Goal: Transaction & Acquisition: Download file/media

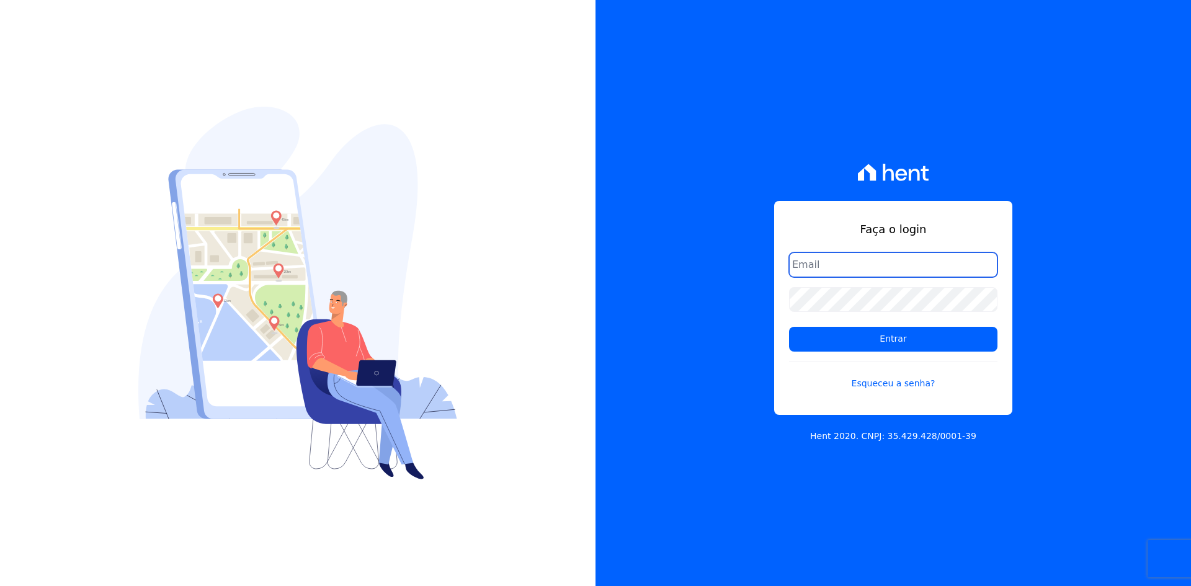
click at [835, 258] on input "email" at bounding box center [893, 264] width 208 height 25
type input "[EMAIL_ADDRESS][DOMAIN_NAME]"
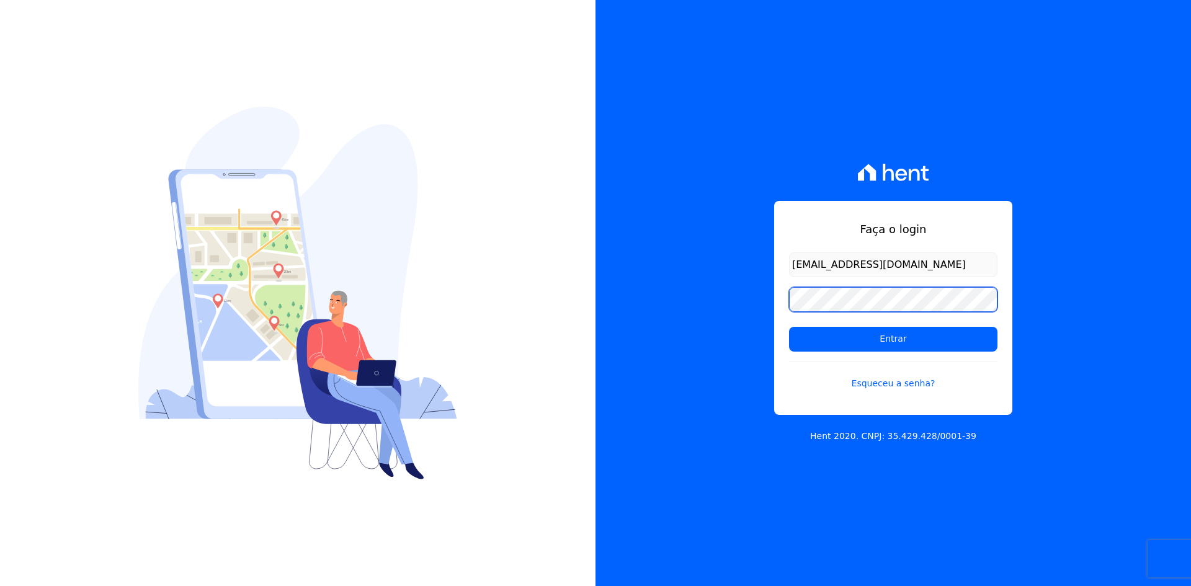
click at [789, 327] on input "Entrar" at bounding box center [893, 339] width 208 height 25
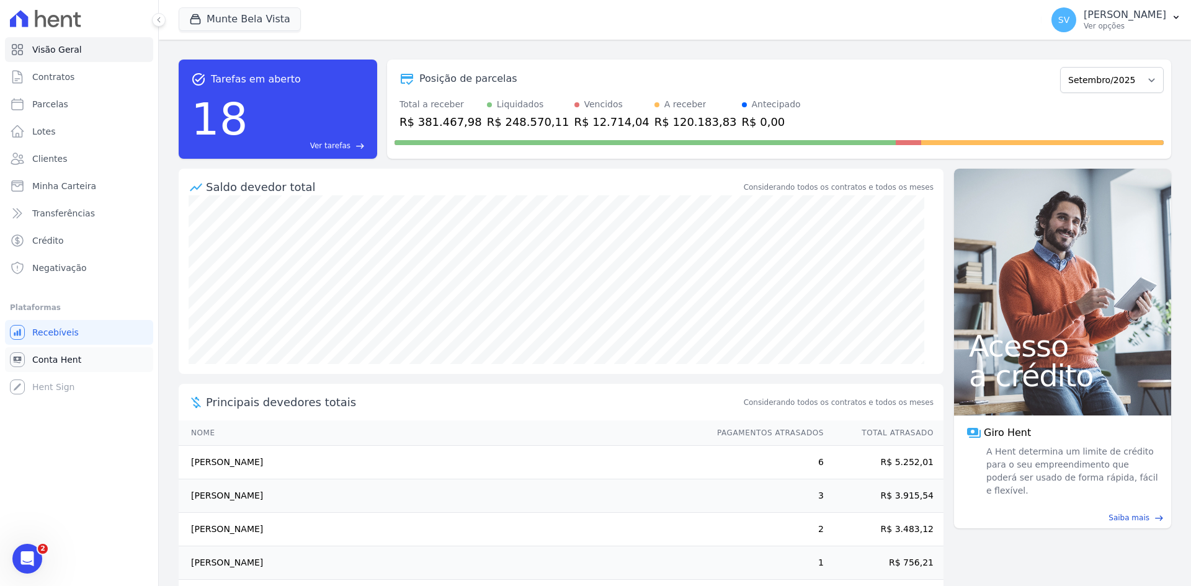
click at [45, 357] on span "Conta Hent" at bounding box center [56, 360] width 49 height 12
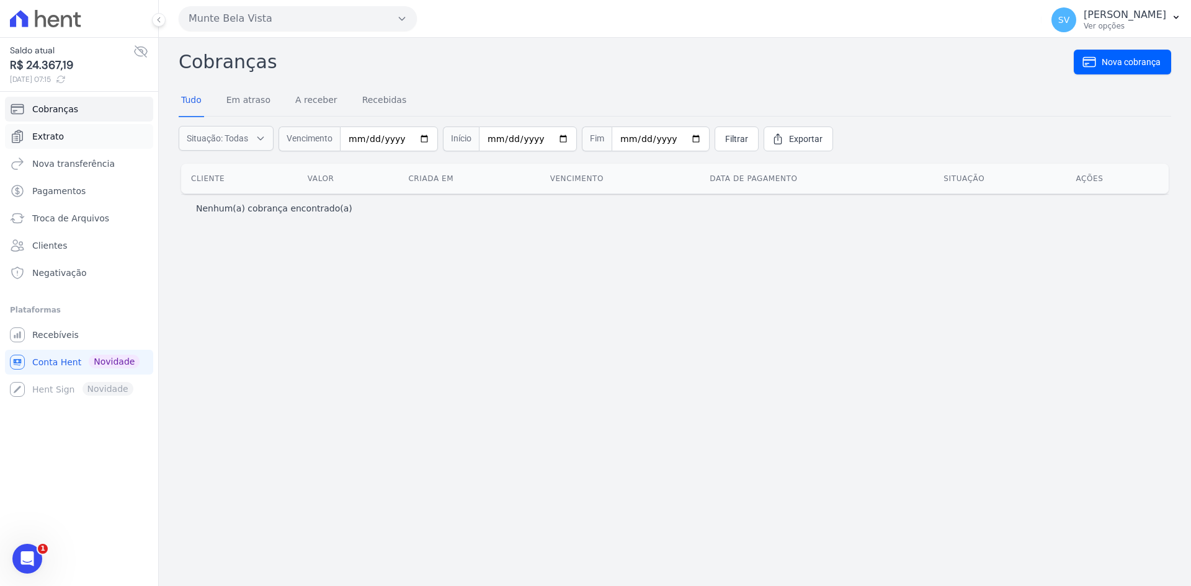
click at [50, 133] on span "Extrato" at bounding box center [48, 136] width 32 height 12
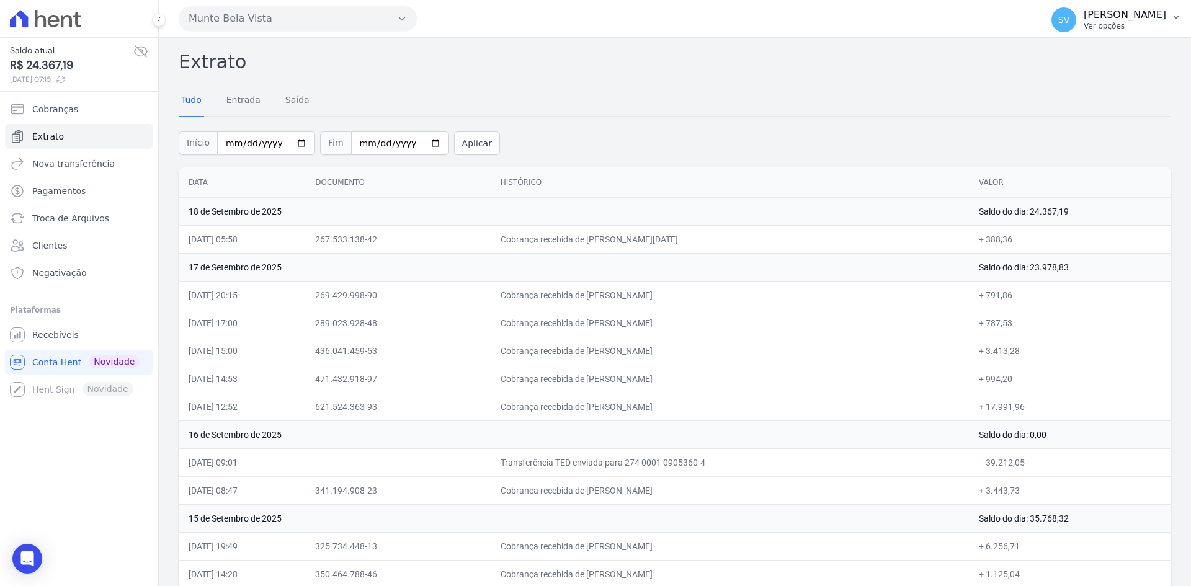
click at [1076, 24] on span "SV" at bounding box center [1063, 19] width 25 height 25
click at [61, 335] on span "Recebíveis" at bounding box center [55, 335] width 47 height 12
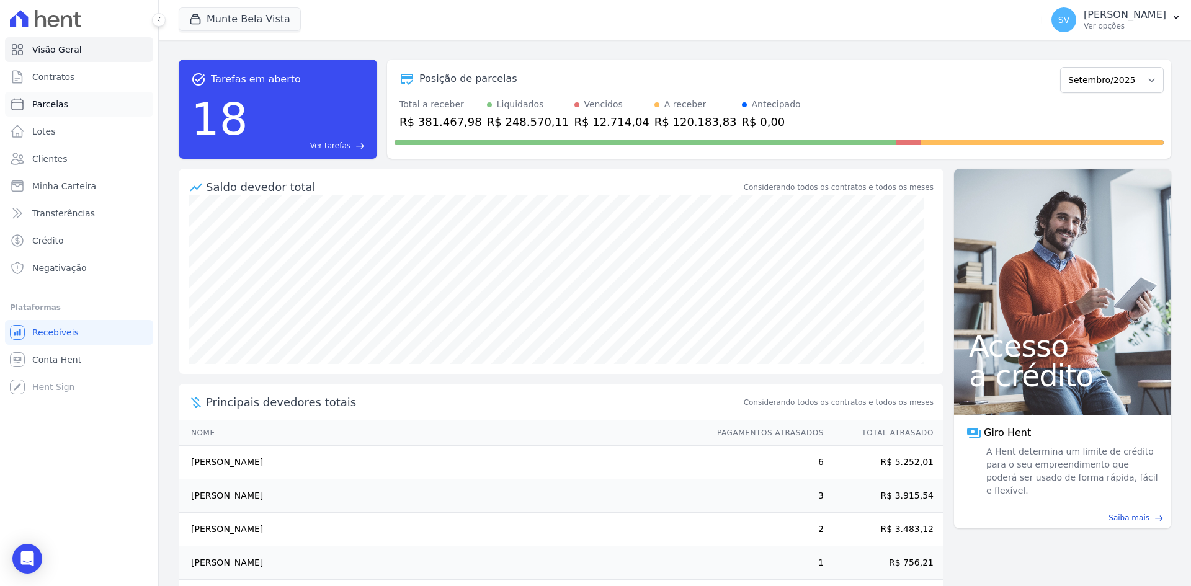
click at [54, 108] on span "Parcelas" at bounding box center [50, 104] width 36 height 12
select select
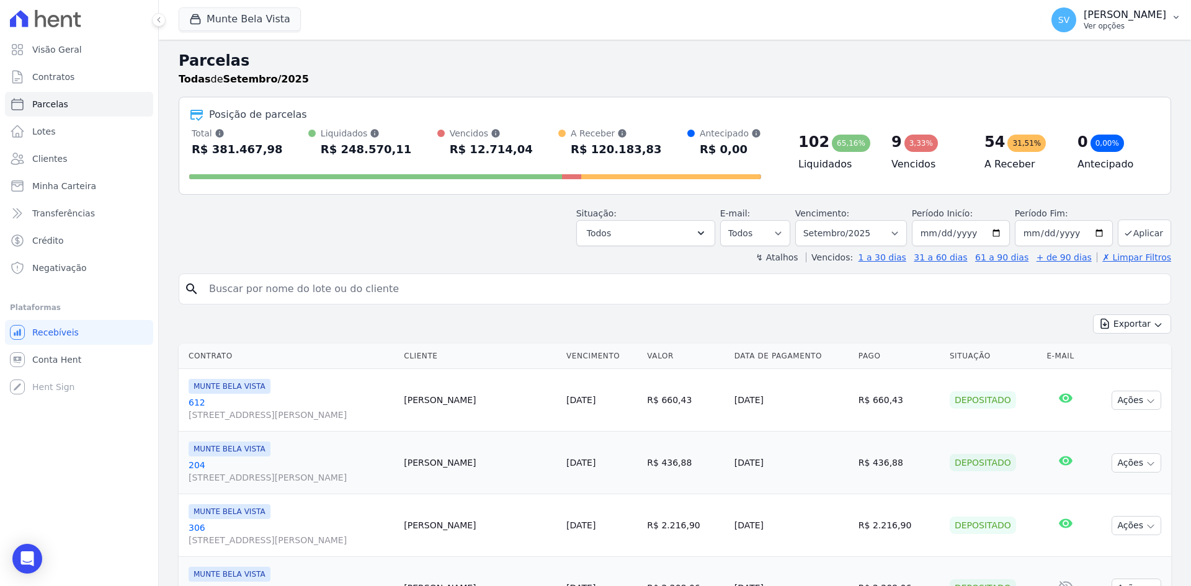
click at [1069, 18] on span "SV" at bounding box center [1063, 20] width 11 height 9
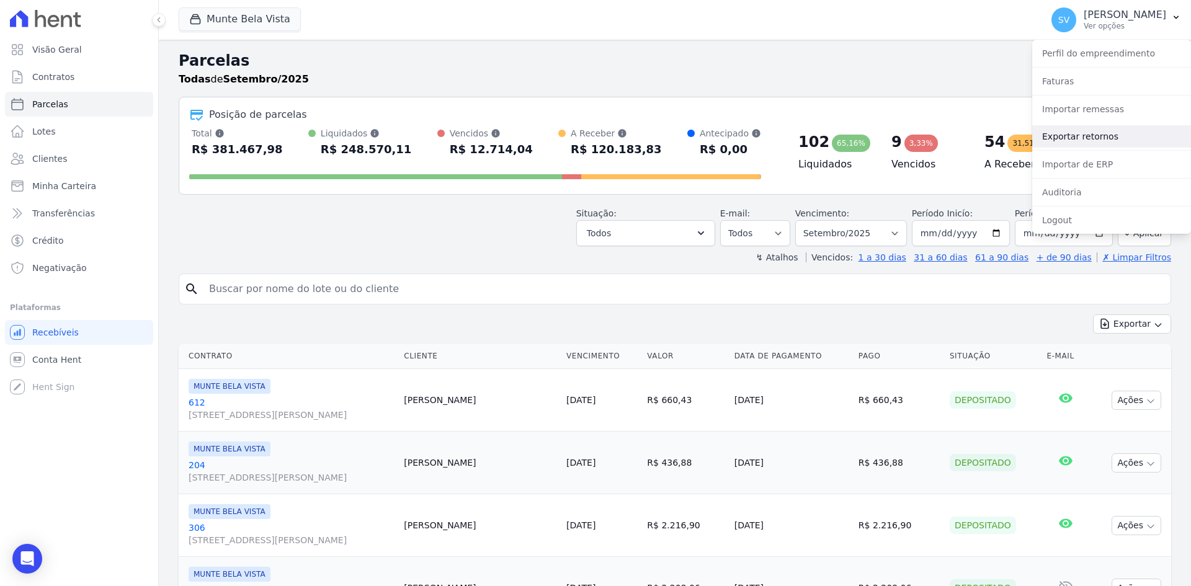
click at [1070, 136] on link "Exportar retornos" at bounding box center [1111, 136] width 159 height 22
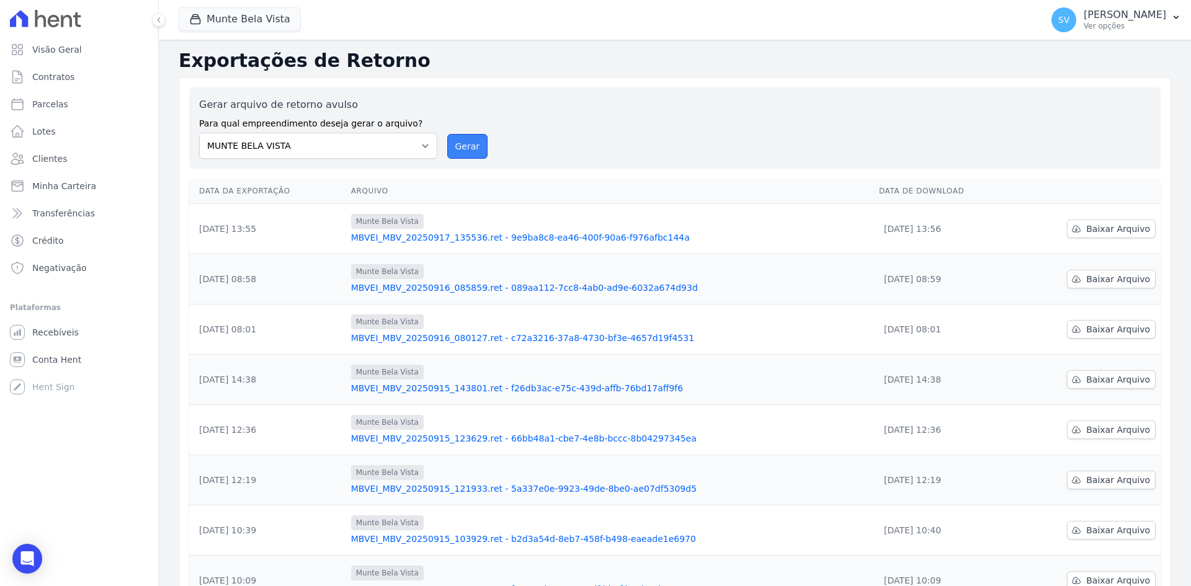
click at [453, 146] on button "Gerar" at bounding box center [467, 146] width 41 height 25
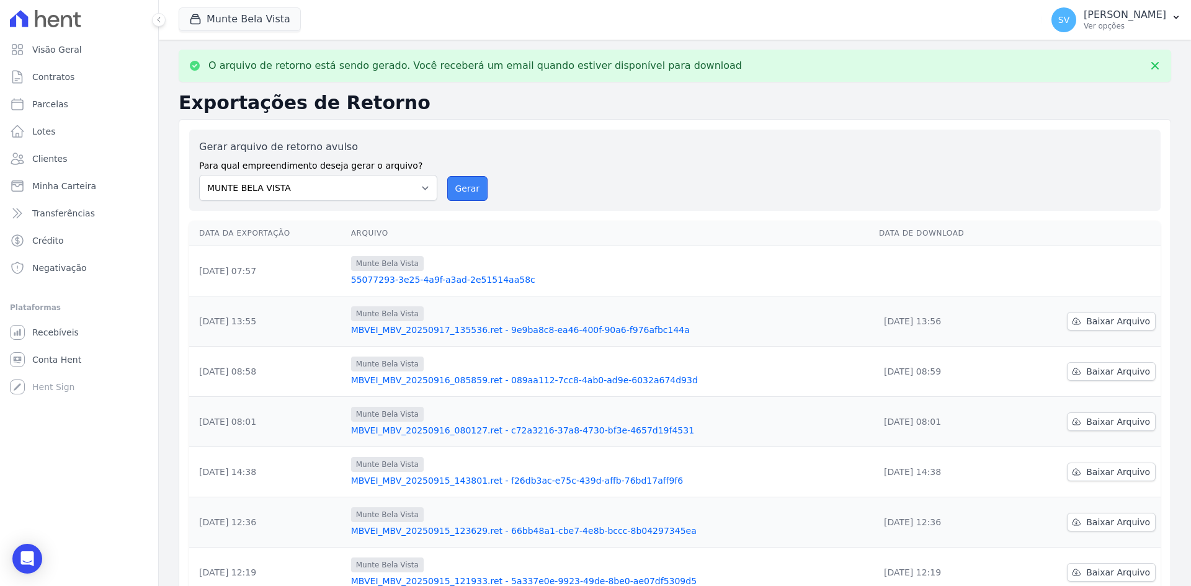
click at [457, 182] on button "Gerar" at bounding box center [467, 188] width 41 height 25
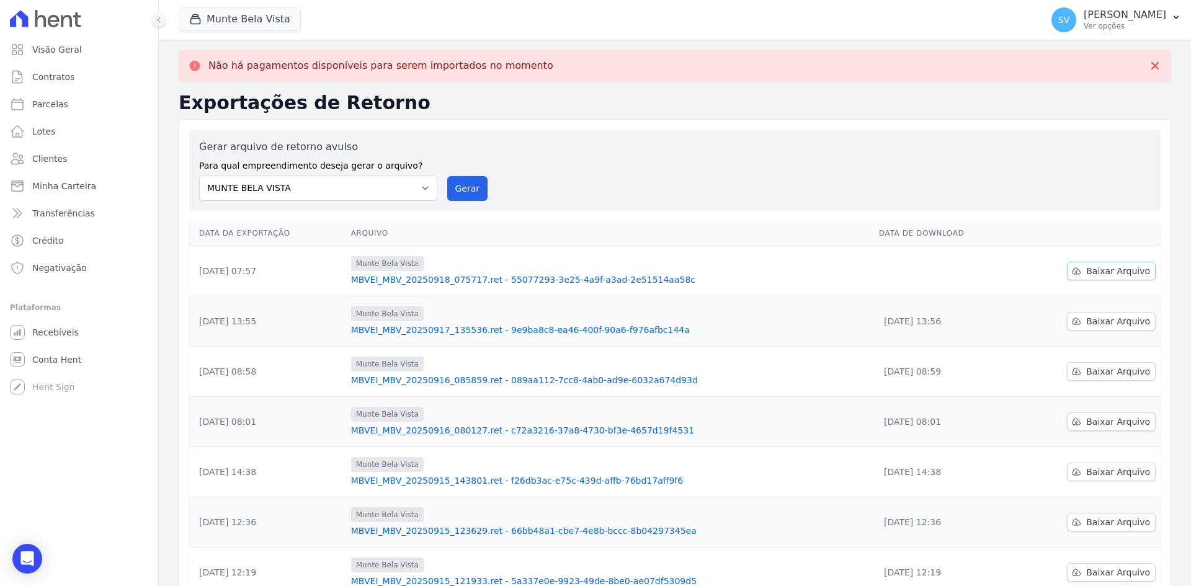
click at [1124, 270] on span "Baixar Arquivo" at bounding box center [1118, 271] width 64 height 12
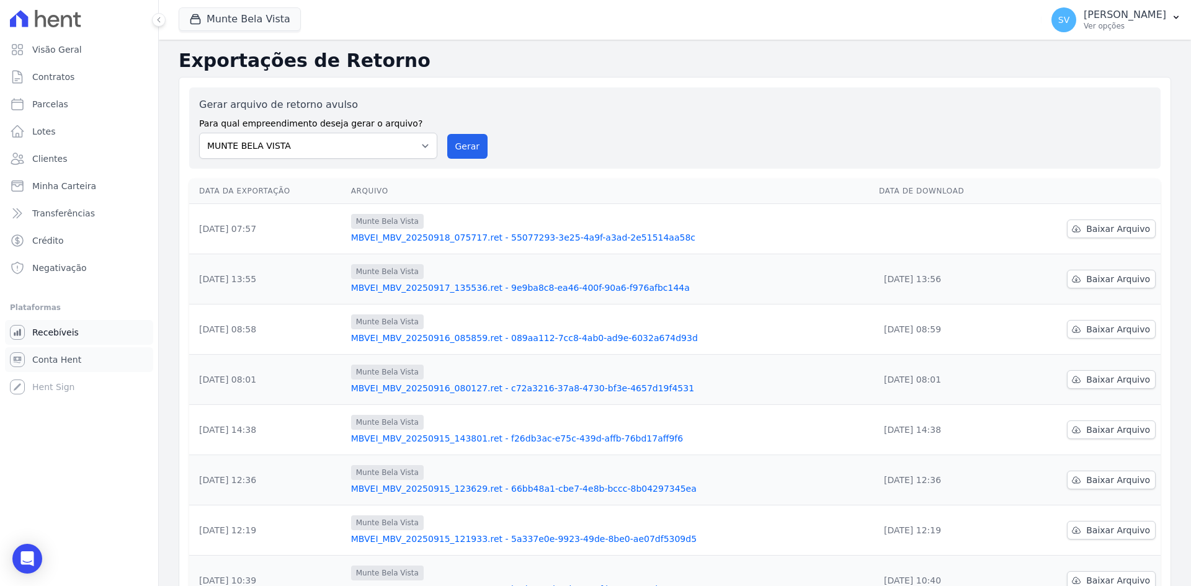
drag, startPoint x: 58, startPoint y: 361, endPoint x: 56, endPoint y: 325, distance: 36.0
click at [58, 360] on span "Conta Hent" at bounding box center [56, 360] width 49 height 12
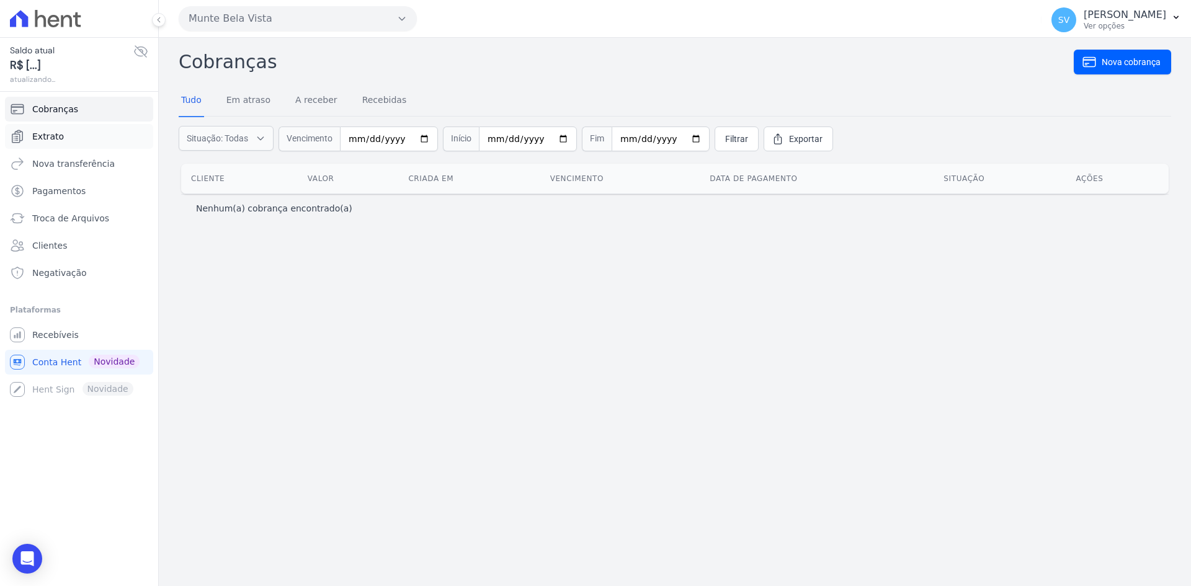
click at [48, 135] on span "Extrato" at bounding box center [48, 136] width 32 height 12
